Goal: Task Accomplishment & Management: Use online tool/utility

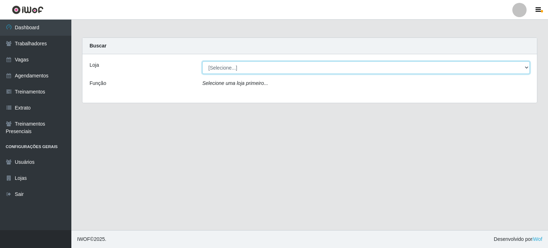
drag, startPoint x: 520, startPoint y: 69, endPoint x: 506, endPoint y: 69, distance: 13.6
click at [520, 69] on select "[Selecione...] BL Importadora" at bounding box center [365, 67] width 327 height 12
select select "259"
click at [202, 61] on select "[Selecione...] BL Importadora" at bounding box center [365, 67] width 327 height 12
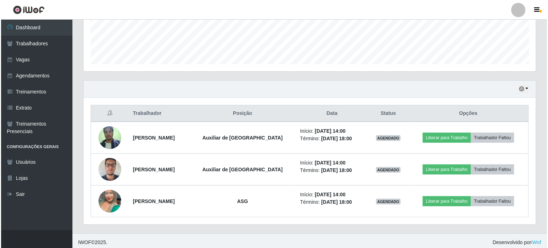
scroll to position [193, 0]
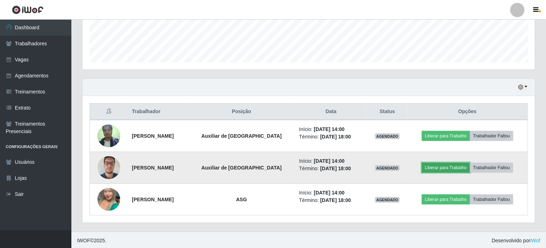
click at [446, 169] on button "Liberar para Trabalho" at bounding box center [445, 168] width 48 height 10
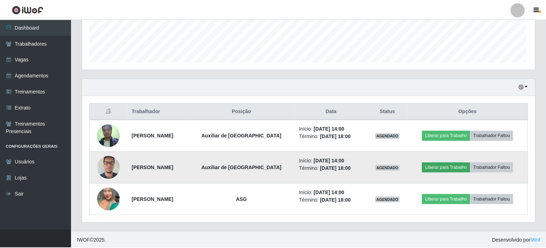
scroll to position [148, 449]
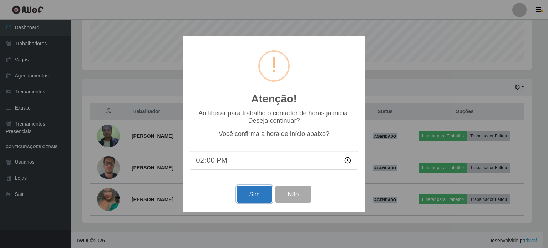
click at [255, 194] on button "Sim" at bounding box center [254, 194] width 35 height 17
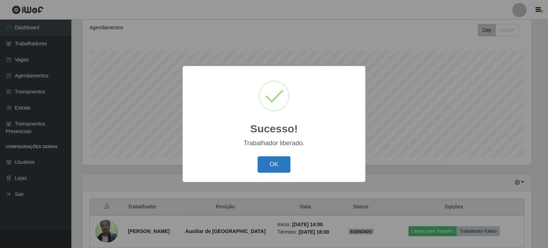
click at [278, 164] on button "OK" at bounding box center [273, 164] width 33 height 17
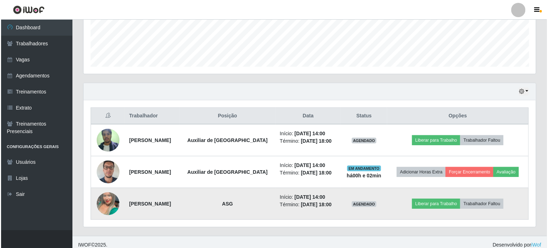
scroll to position [193, 0]
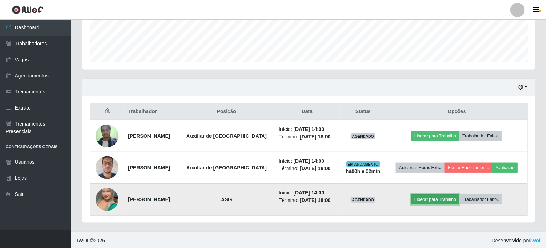
click at [426, 196] on button "Liberar para Trabalho" at bounding box center [435, 199] width 48 height 10
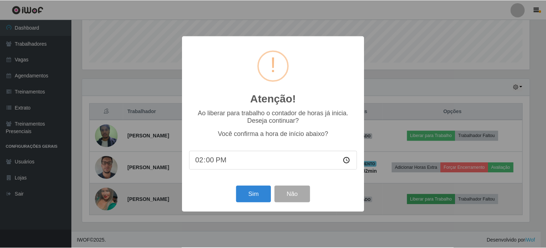
scroll to position [148, 449]
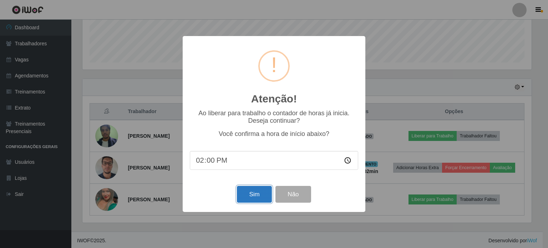
click at [247, 195] on button "Sim" at bounding box center [254, 194] width 35 height 17
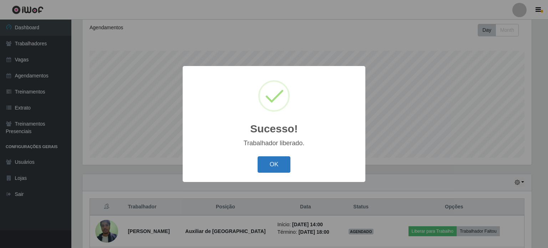
click at [263, 168] on button "OK" at bounding box center [273, 164] width 33 height 17
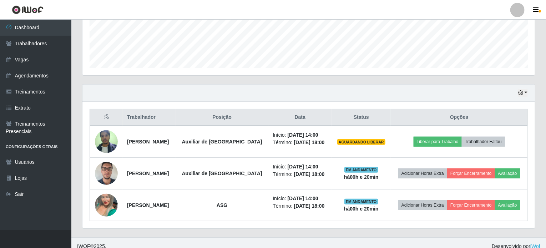
scroll to position [193, 0]
